Goal: Information Seeking & Learning: Learn about a topic

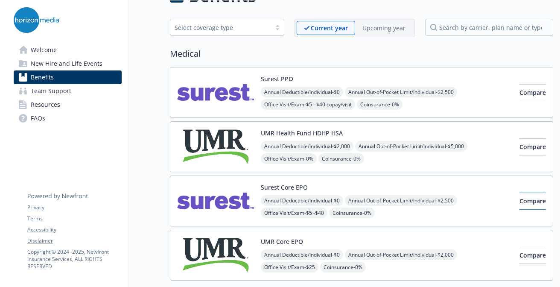
scroll to position [43, 0]
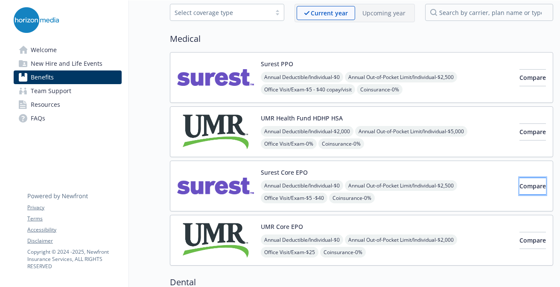
click at [520, 189] on button "Compare" at bounding box center [533, 186] width 26 height 17
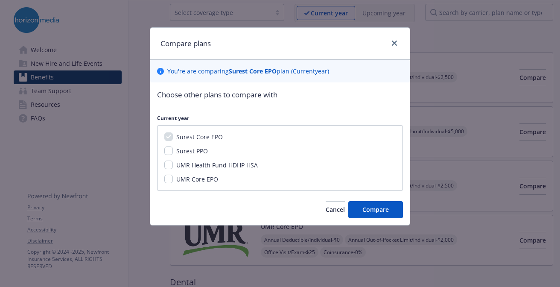
click at [188, 149] on span "Surest PPO" at bounding box center [192, 151] width 32 height 8
click at [173, 149] on input "Surest PPO" at bounding box center [168, 150] width 9 height 9
checkbox input "true"
click at [394, 210] on button "Compare" at bounding box center [375, 209] width 55 height 17
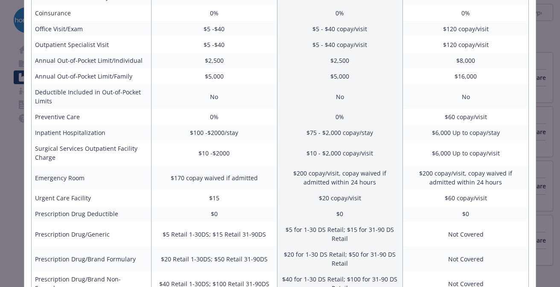
scroll to position [174, 0]
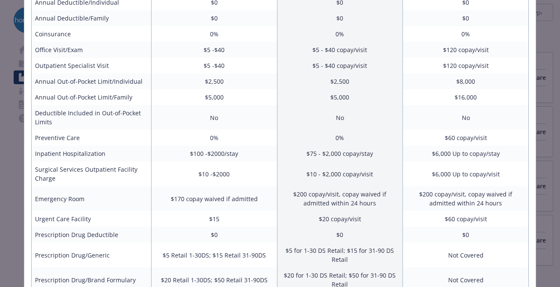
click at [549, 156] on div "Benefits Info Surest Core EPO Current year Surest PPO Current year Employee Onl…" at bounding box center [280, 143] width 560 height 287
click at [548, 156] on div "Benefits Info Surest Core EPO Current year Surest PPO Current year Employee Onl…" at bounding box center [280, 143] width 560 height 287
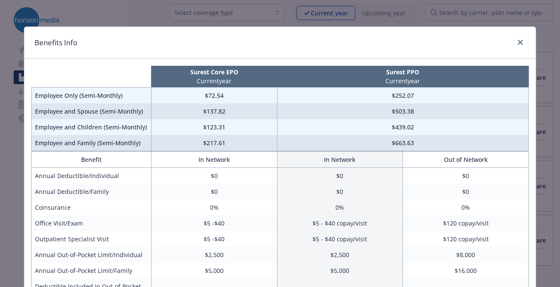
scroll to position [0, 0]
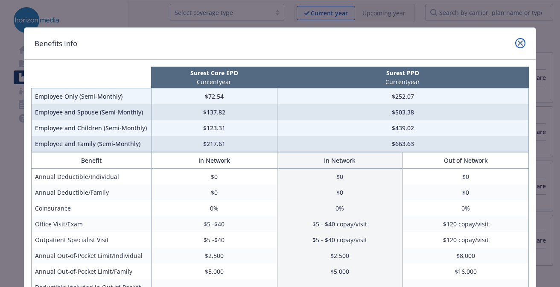
click at [518, 41] on icon "close" at bounding box center [520, 43] width 5 height 5
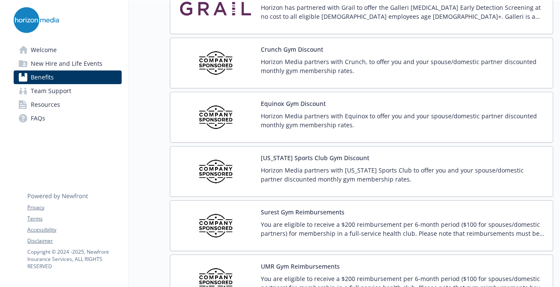
scroll to position [1879, 0]
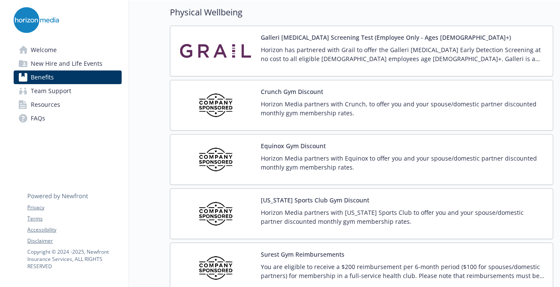
click at [275, 165] on p "Horizon Media partners with Equinox to offer you and your spouse/domestic partn…" at bounding box center [403, 163] width 285 height 18
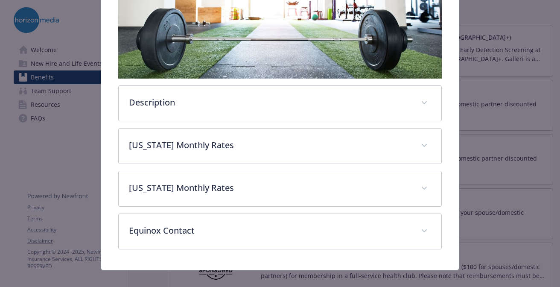
scroll to position [221, 0]
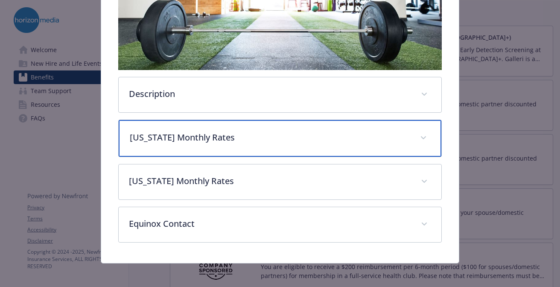
click at [271, 144] on div "[US_STATE] Monthly Rates" at bounding box center [280, 138] width 323 height 37
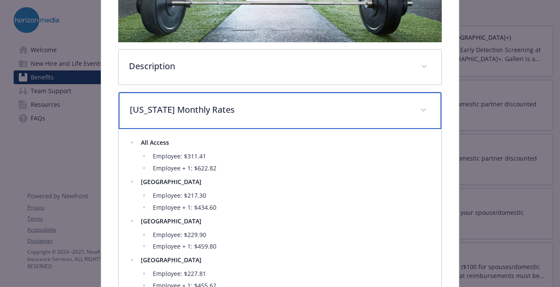
scroll to position [264, 0]
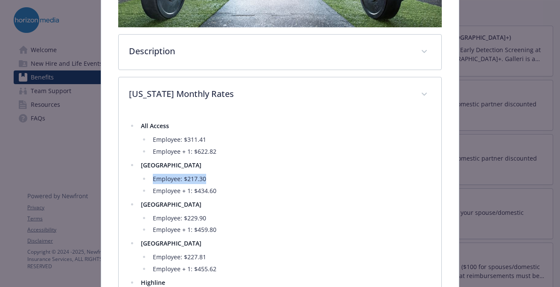
drag, startPoint x: 205, startPoint y: 180, endPoint x: 112, endPoint y: 173, distance: 92.5
click at [112, 173] on div "Equinox Gym Discount Website [DOMAIN_NAME] Phone - Group number N/A Description…" at bounding box center [280, 195] width 358 height 812
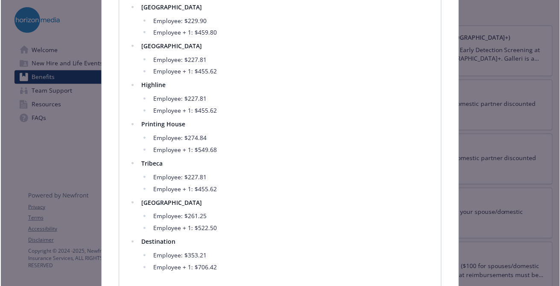
scroll to position [477, 0]
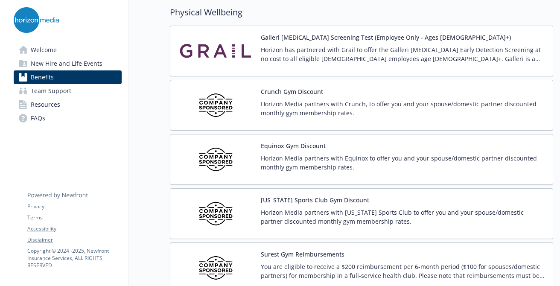
click at [294, 109] on p "Horizon Media partners with Crunch, to offer you and your spouse/domestic partn…" at bounding box center [403, 108] width 285 height 18
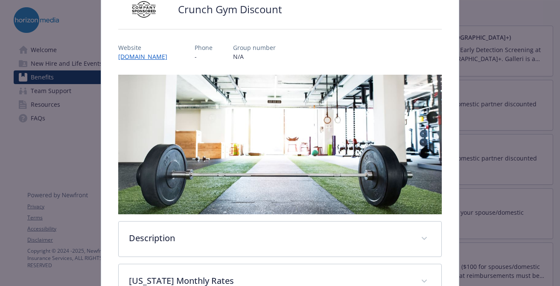
scroll to position [196, 0]
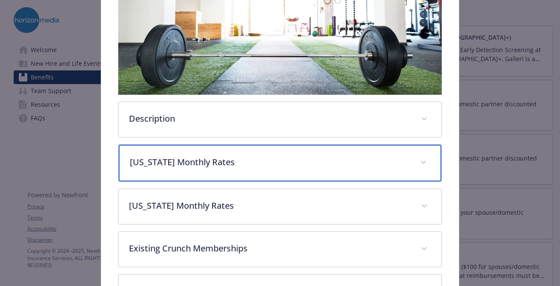
click at [243, 162] on p "[US_STATE] Monthly Rates" at bounding box center [270, 162] width 280 height 13
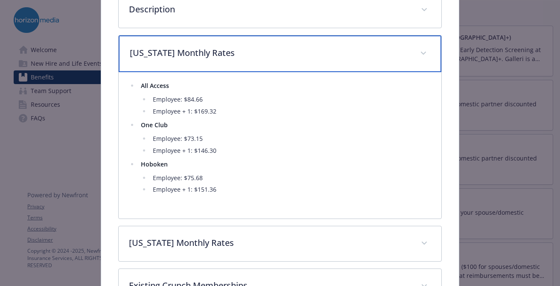
scroll to position [325, 0]
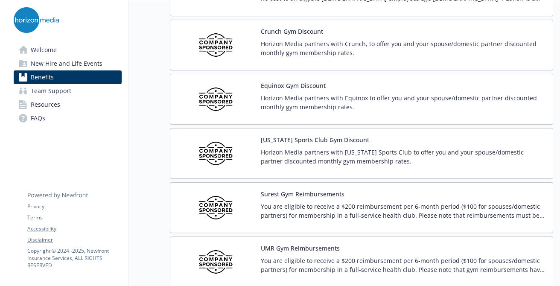
scroll to position [1964, 0]
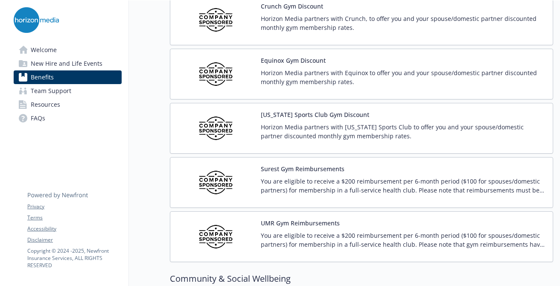
click at [322, 76] on p "Horizon Media partners with Equinox to offer you and your spouse/domestic partn…" at bounding box center [403, 77] width 285 height 18
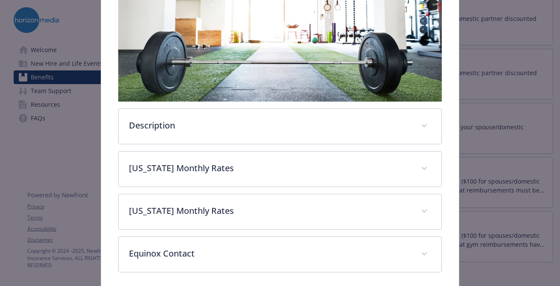
scroll to position [196, 0]
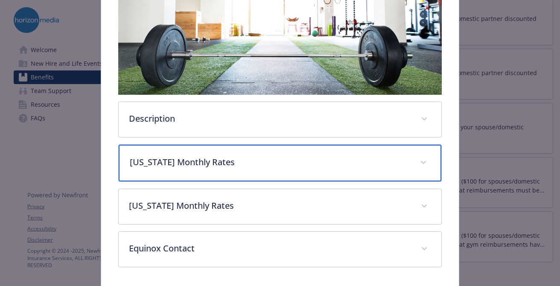
click at [310, 162] on p "[US_STATE] Monthly Rates" at bounding box center [270, 162] width 280 height 13
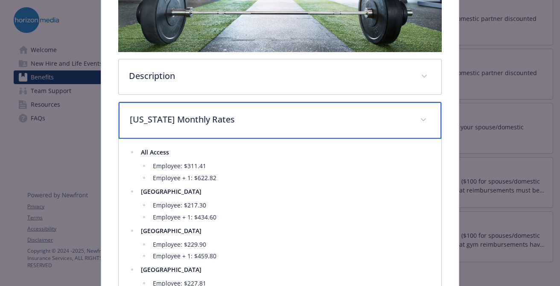
scroll to position [282, 0]
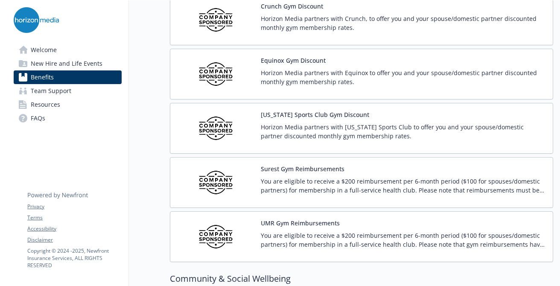
click at [297, 169] on button "Surest Gym Reimbursements" at bounding box center [303, 168] width 84 height 9
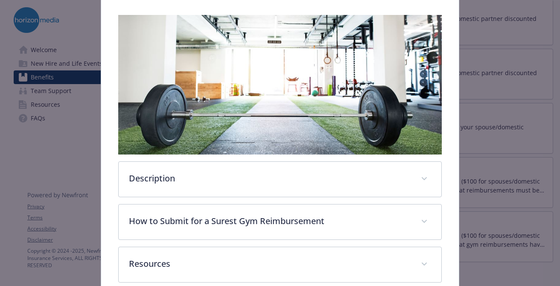
scroll to position [140, 0]
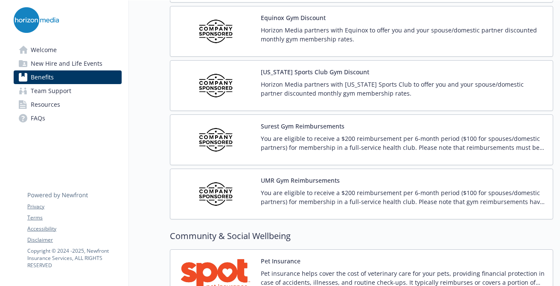
click at [348, 190] on p "You are eligible to receive a $200 reimbursement per 6-month period ($100 for s…" at bounding box center [403, 197] width 285 height 18
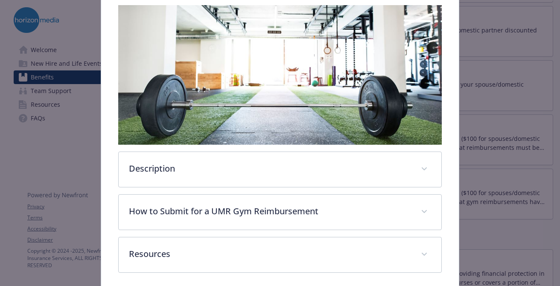
scroll to position [179, 0]
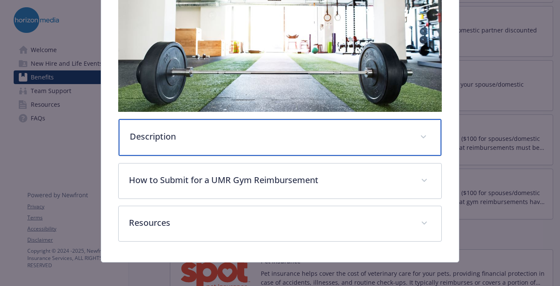
click at [205, 138] on p "Description" at bounding box center [270, 136] width 280 height 13
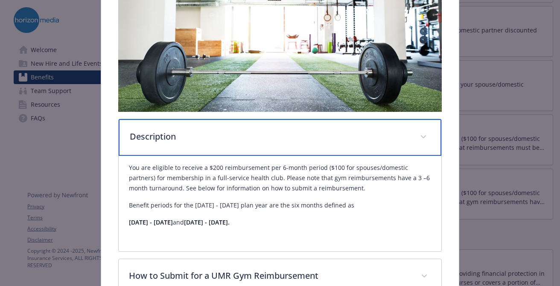
click at [205, 138] on p "Description" at bounding box center [270, 136] width 280 height 13
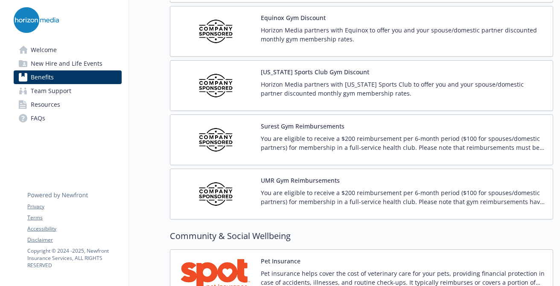
click at [354, 148] on p "You are eligible to receive a $200 reimbursement per 6-month period ($100 for s…" at bounding box center [403, 143] width 285 height 18
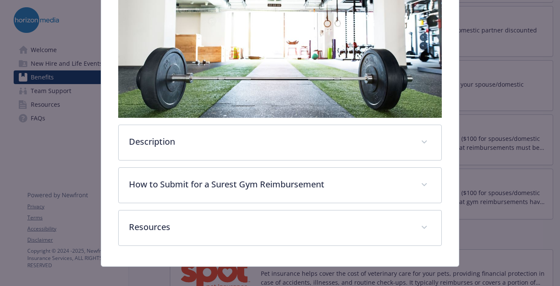
scroll to position [179, 0]
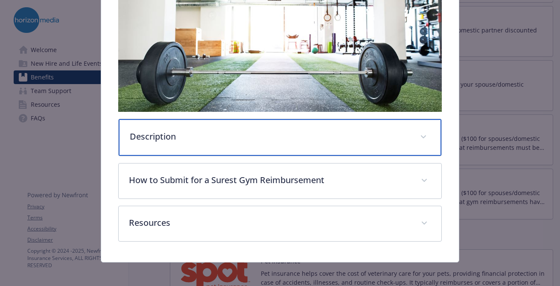
click at [186, 136] on p "Description" at bounding box center [270, 136] width 280 height 13
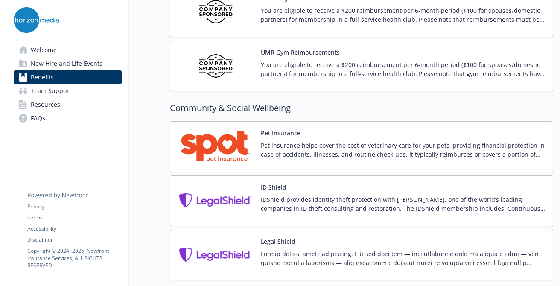
click at [392, 150] on p "Pet insurance helps cover the cost of veterinary care for your pets, providing …" at bounding box center [403, 150] width 285 height 18
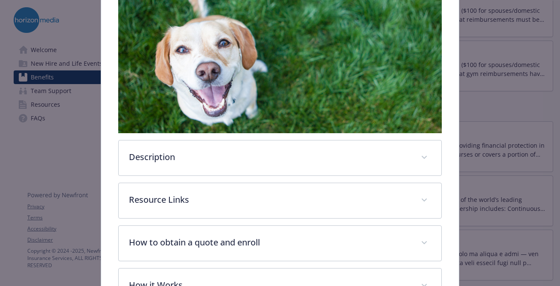
scroll to position [154, 0]
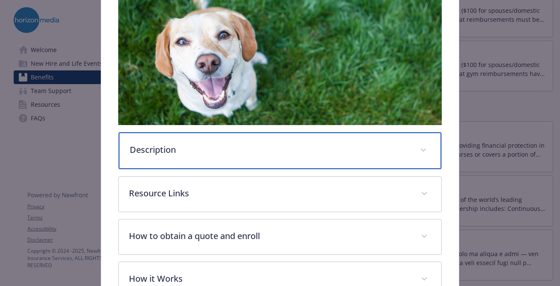
click at [392, 150] on p "Description" at bounding box center [270, 149] width 280 height 13
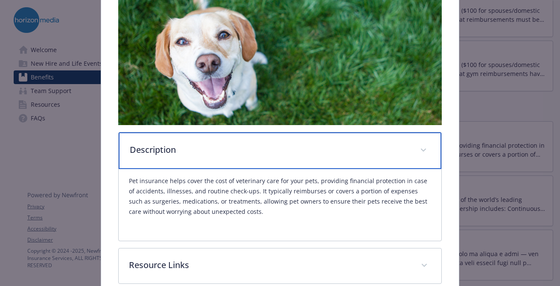
click at [392, 150] on p "Description" at bounding box center [270, 149] width 280 height 13
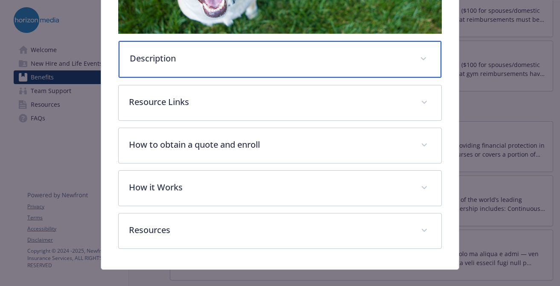
scroll to position [255, 0]
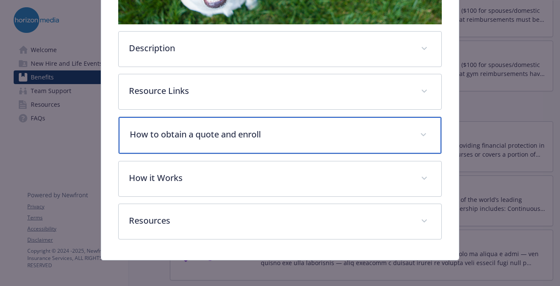
click at [392, 139] on p "How to obtain a quote and enroll" at bounding box center [270, 134] width 280 height 13
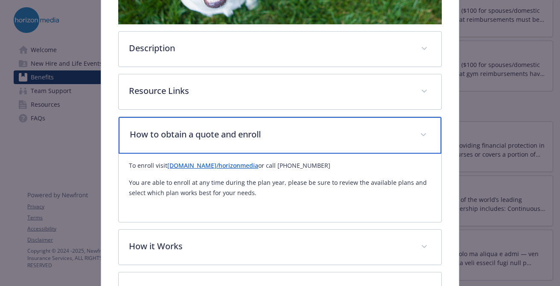
click at [392, 139] on p "How to obtain a quote and enroll" at bounding box center [270, 134] width 280 height 13
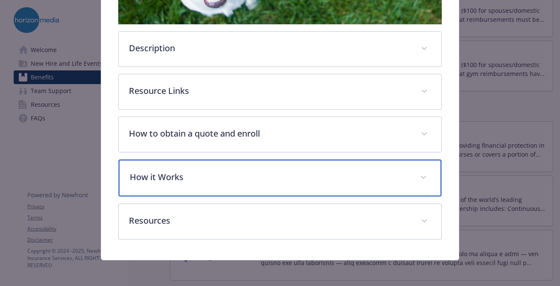
click at [363, 171] on p "How it Works" at bounding box center [270, 177] width 280 height 13
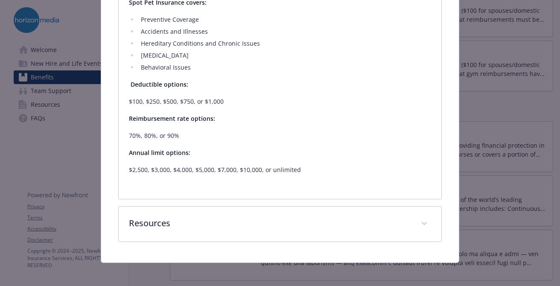
scroll to position [463, 0]
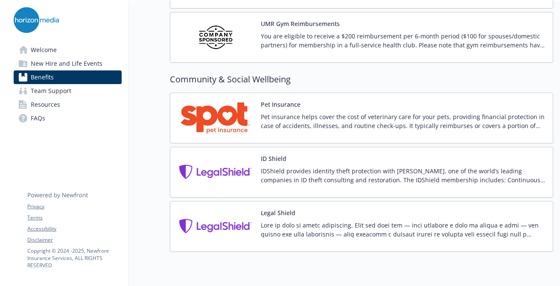
scroll to position [2198, 0]
